Goal: Task Accomplishment & Management: Manage account settings

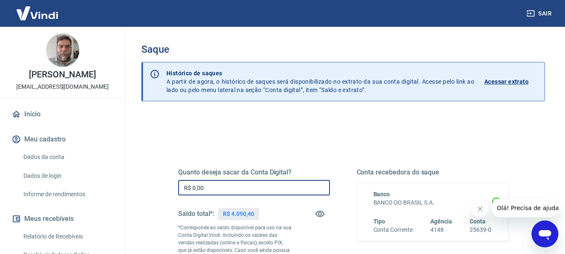
click at [269, 183] on input "R$ 0,00" at bounding box center [254, 187] width 152 height 15
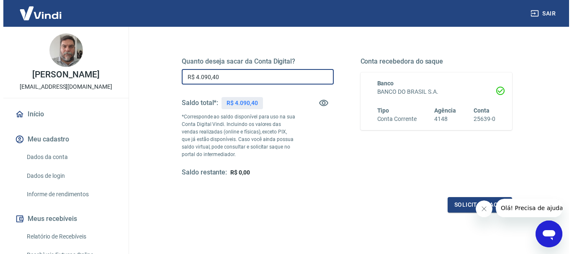
scroll to position [126, 0]
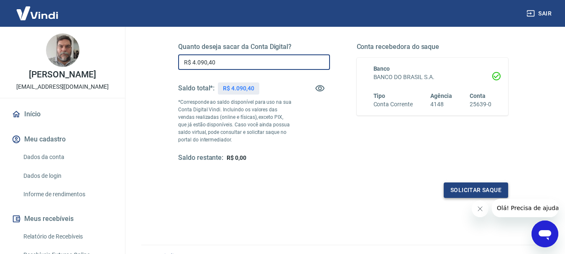
type input "R$ 4.090,40"
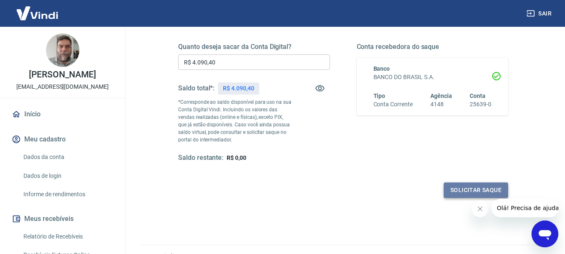
click at [473, 187] on button "Solicitar saque" at bounding box center [476, 189] width 64 height 15
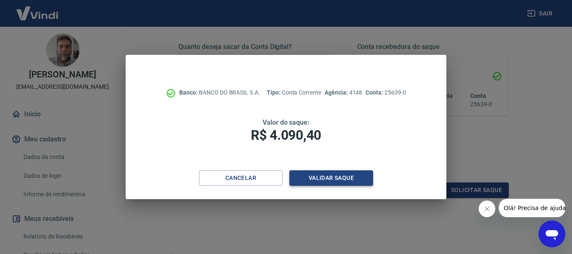
click at [322, 180] on button "Validar saque" at bounding box center [331, 177] width 84 height 15
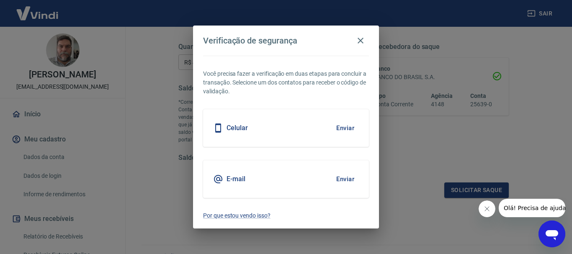
click at [342, 125] on button "Enviar" at bounding box center [344, 128] width 27 height 18
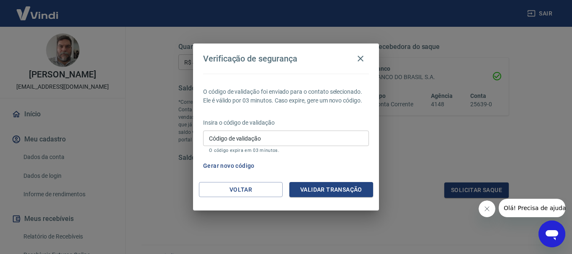
click at [261, 132] on input "Código de validação" at bounding box center [286, 138] width 166 height 15
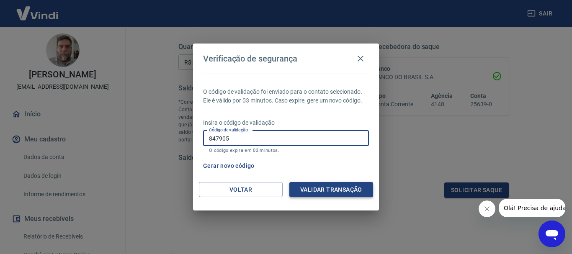
type input "847905"
click at [330, 187] on button "Validar transação" at bounding box center [331, 189] width 84 height 15
